Goal: Task Accomplishment & Management: Complete application form

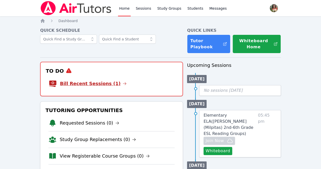
click at [93, 84] on link "Bill Recent Sessions (1)" at bounding box center [93, 83] width 67 height 7
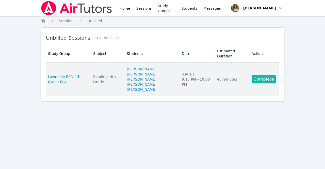
click at [267, 81] on link "Complete" at bounding box center [264, 79] width 24 height 8
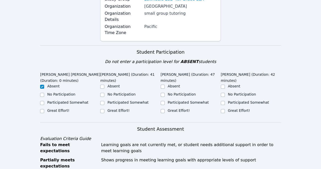
scroll to position [84, 0]
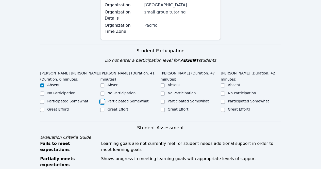
click at [102, 102] on input "Participated Somewhat" at bounding box center [102, 102] width 4 height 4
checkbox input "true"
click at [162, 100] on input "Participated Somewhat" at bounding box center [163, 102] width 4 height 4
checkbox input "true"
click at [222, 100] on input "Participated Somewhat" at bounding box center [223, 102] width 4 height 4
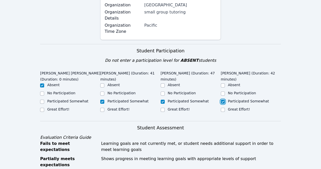
click at [222, 100] on input "Participated Somewhat" at bounding box center [223, 102] width 4 height 4
checkbox input "true"
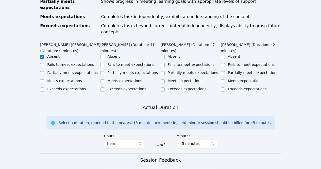
scroll to position [249, 0]
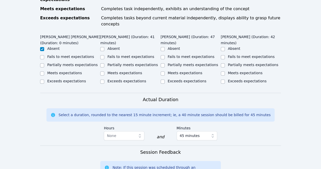
click at [100, 70] on div "Meets expectations" at bounding box center [70, 73] width 60 height 6
click at [103, 71] on input "Meets expectations" at bounding box center [102, 73] width 4 height 4
checkbox input "true"
click at [162, 71] on input "Meets expectations" at bounding box center [163, 73] width 4 height 4
checkbox input "true"
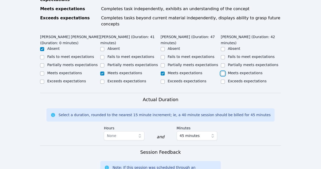
click at [223, 71] on input "Meets expectations" at bounding box center [223, 73] width 4 height 4
checkbox input "true"
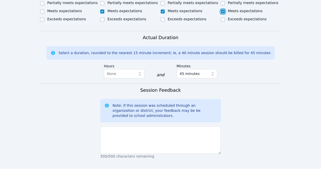
scroll to position [311, 0]
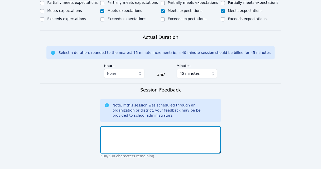
click at [181, 126] on textarea at bounding box center [160, 139] width 120 height 27
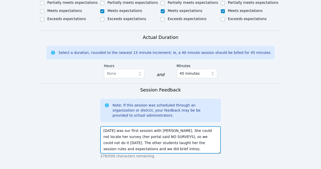
scroll to position [388, 0]
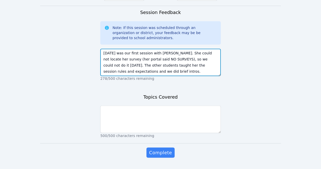
type textarea "Today was our first session with SOPHIA. She could not locate her survey (her p…"
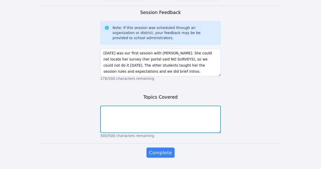
click at [157, 105] on textarea at bounding box center [160, 118] width 120 height 27
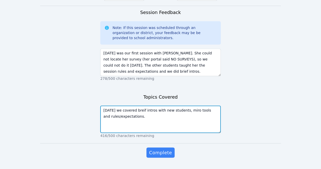
drag, startPoint x: 137, startPoint y: 97, endPoint x: 134, endPoint y: 95, distance: 3.9
type textarea "Today we covered brief intros with new students, miro tools and rules/expectati…"
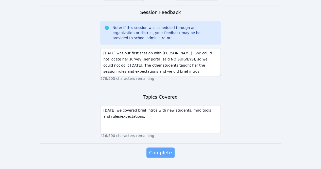
click at [155, 149] on span "Complete" at bounding box center [160, 152] width 23 height 7
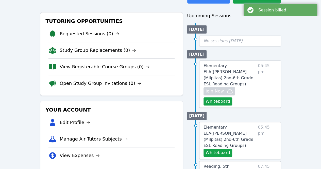
scroll to position [61, 0]
